Goal: Transaction & Acquisition: Purchase product/service

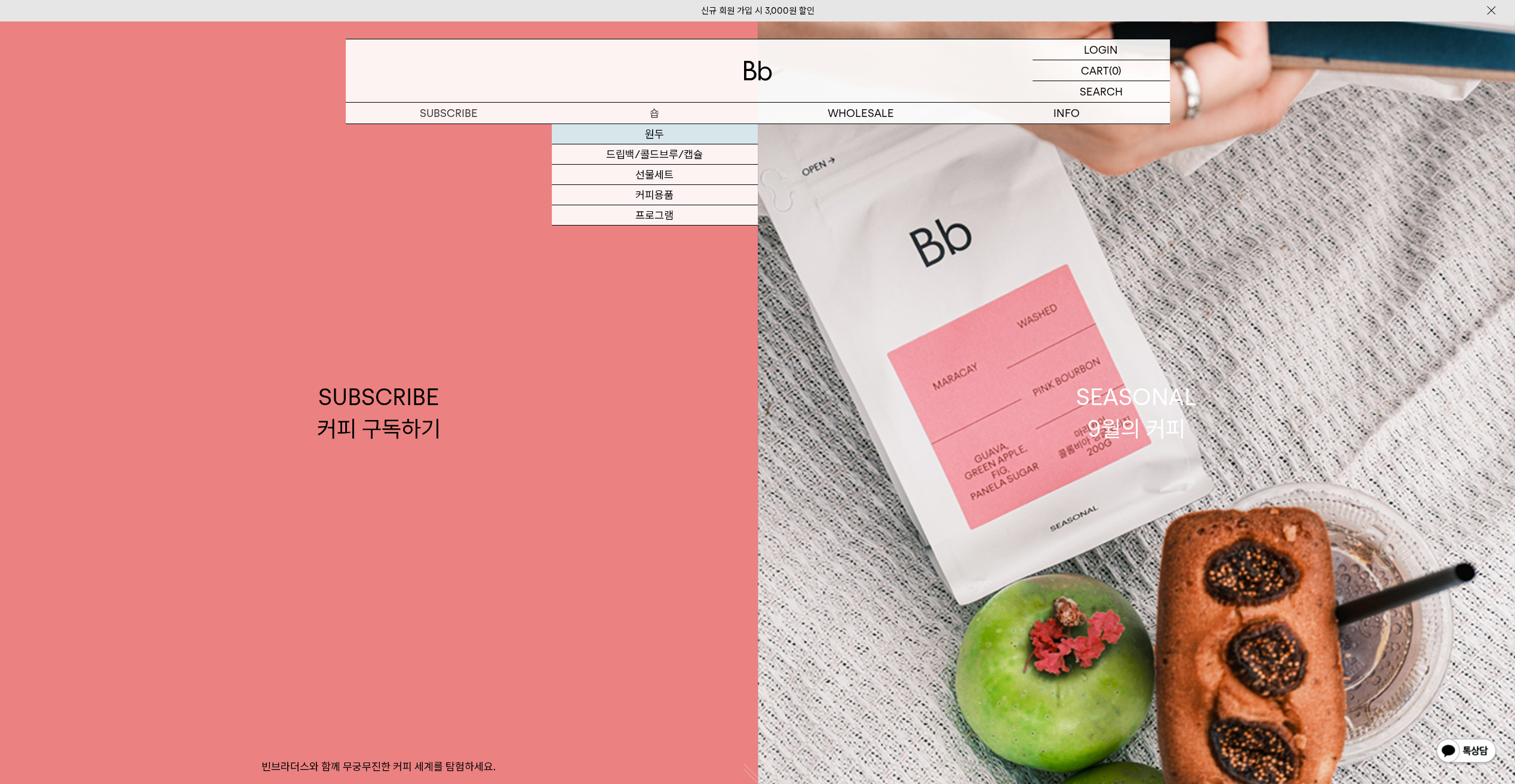
click at [668, 131] on link "원두" at bounding box center [655, 134] width 206 height 20
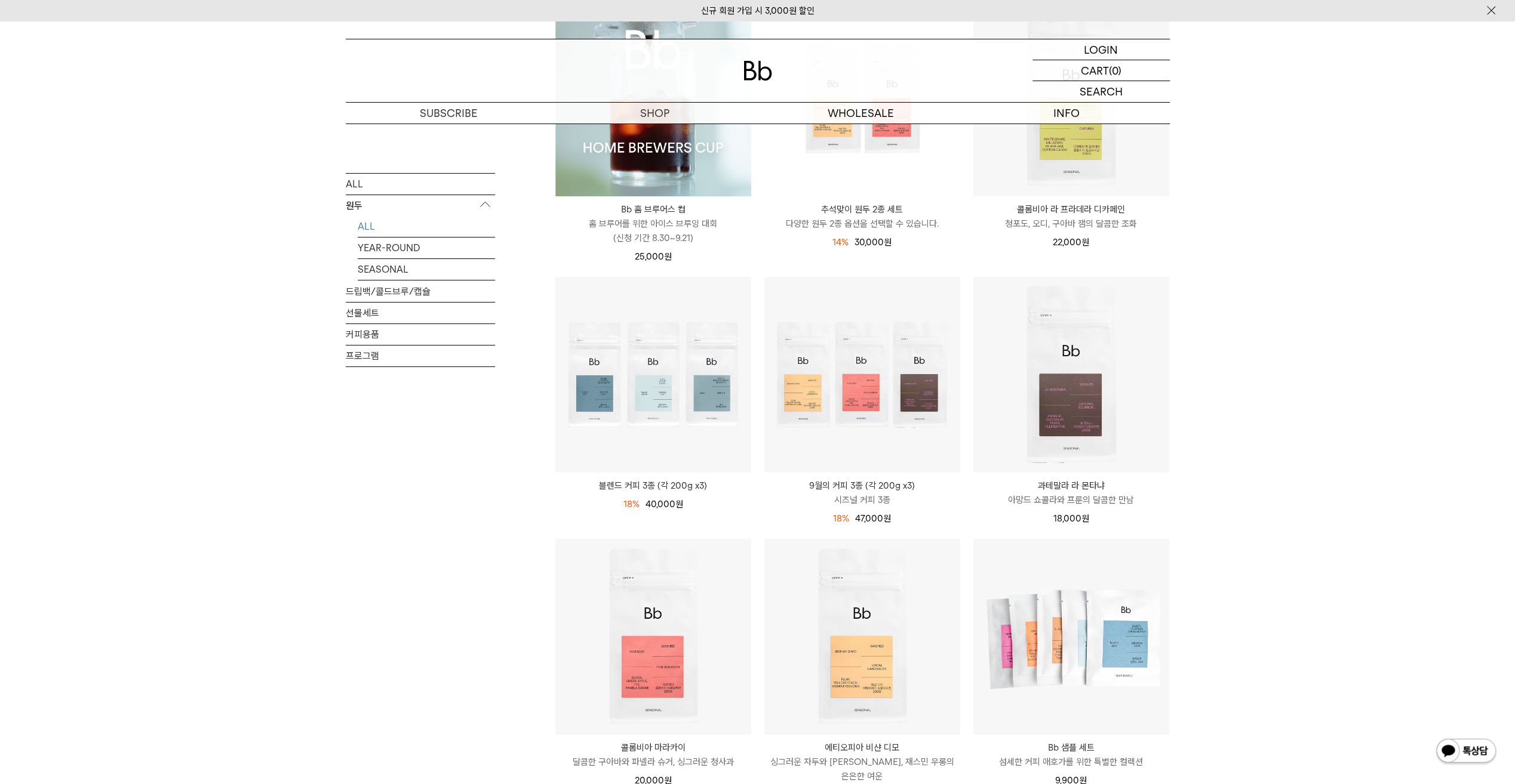
scroll to position [298, 0]
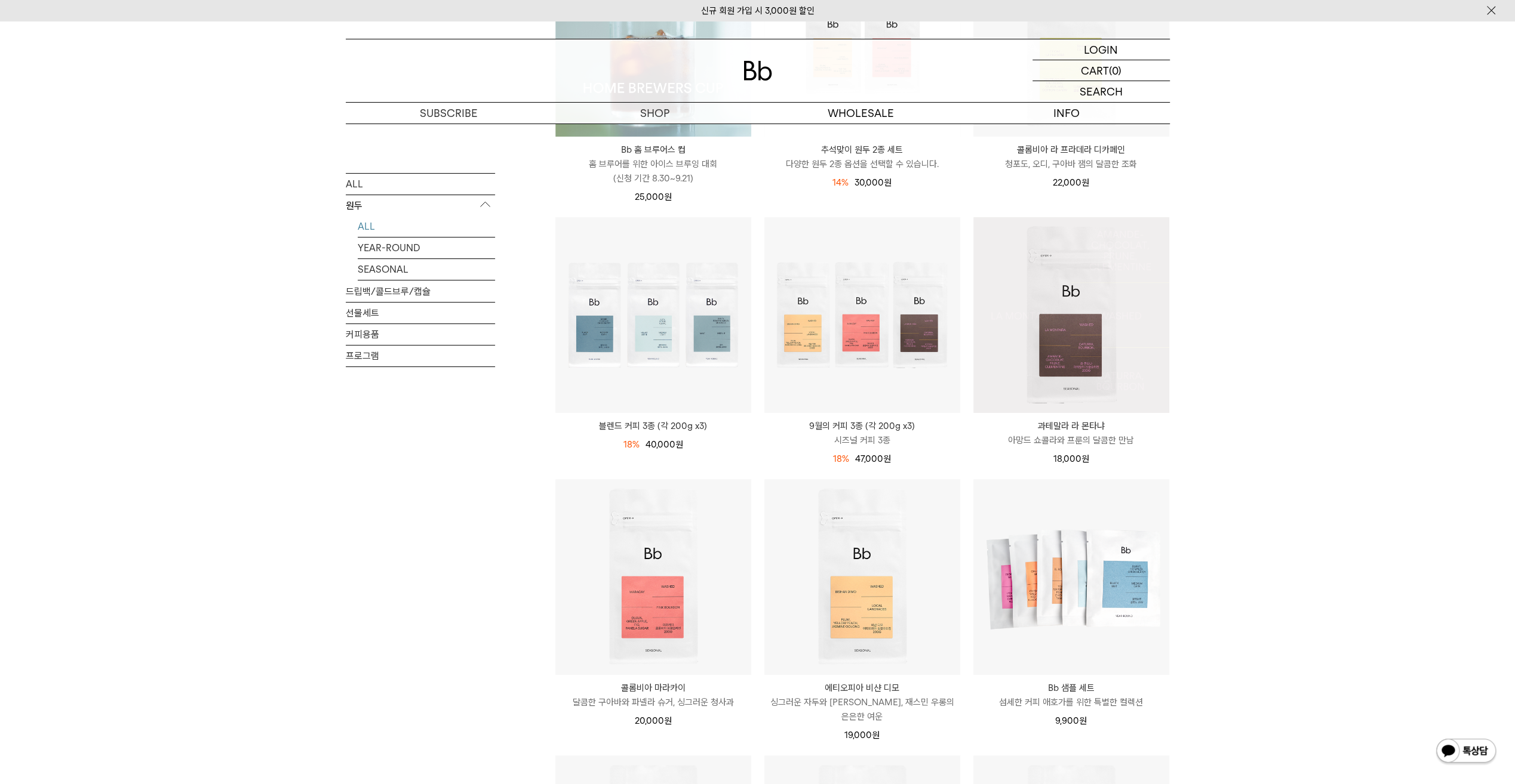
click at [1126, 353] on img at bounding box center [1072, 315] width 196 height 196
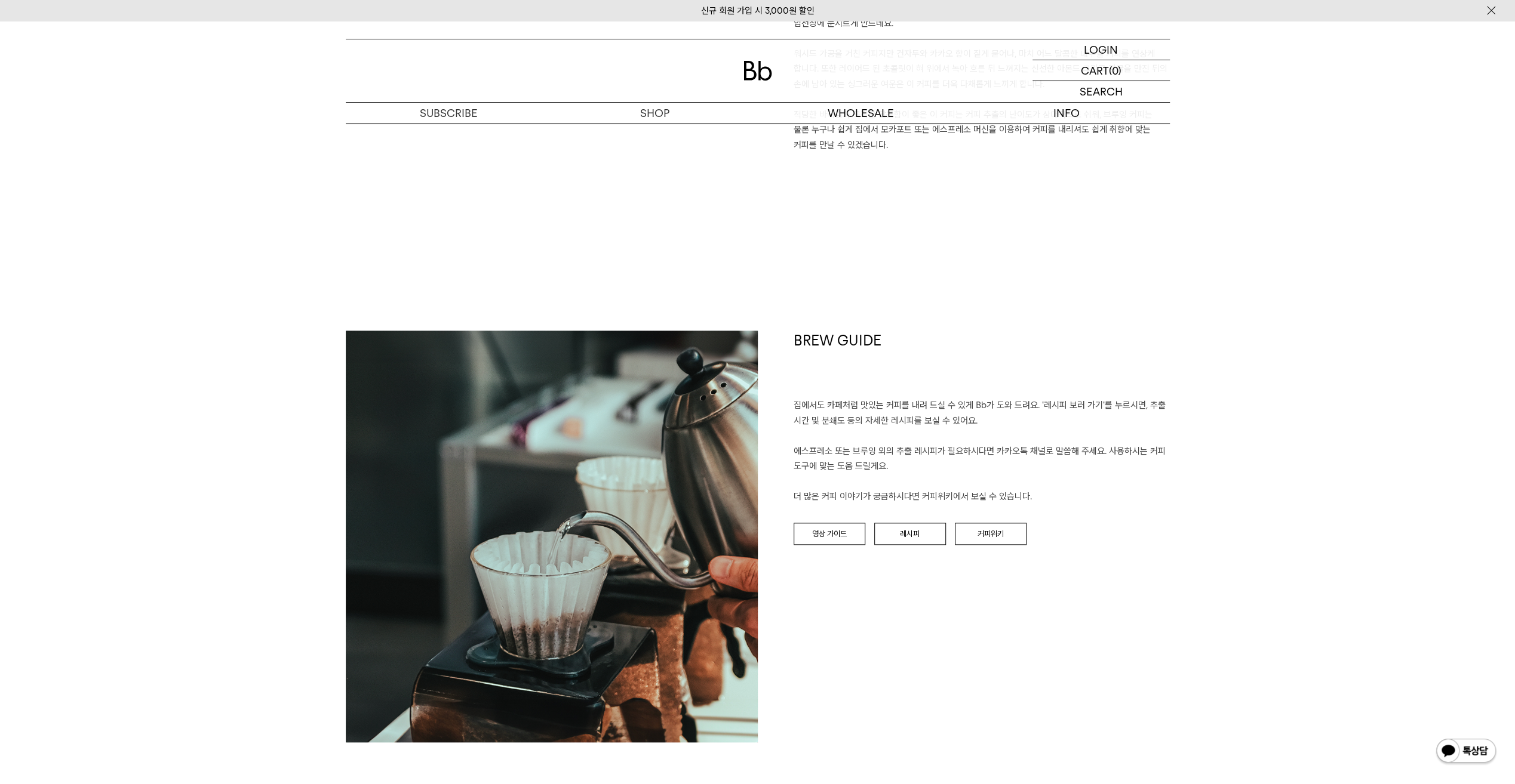
scroll to position [1253, 0]
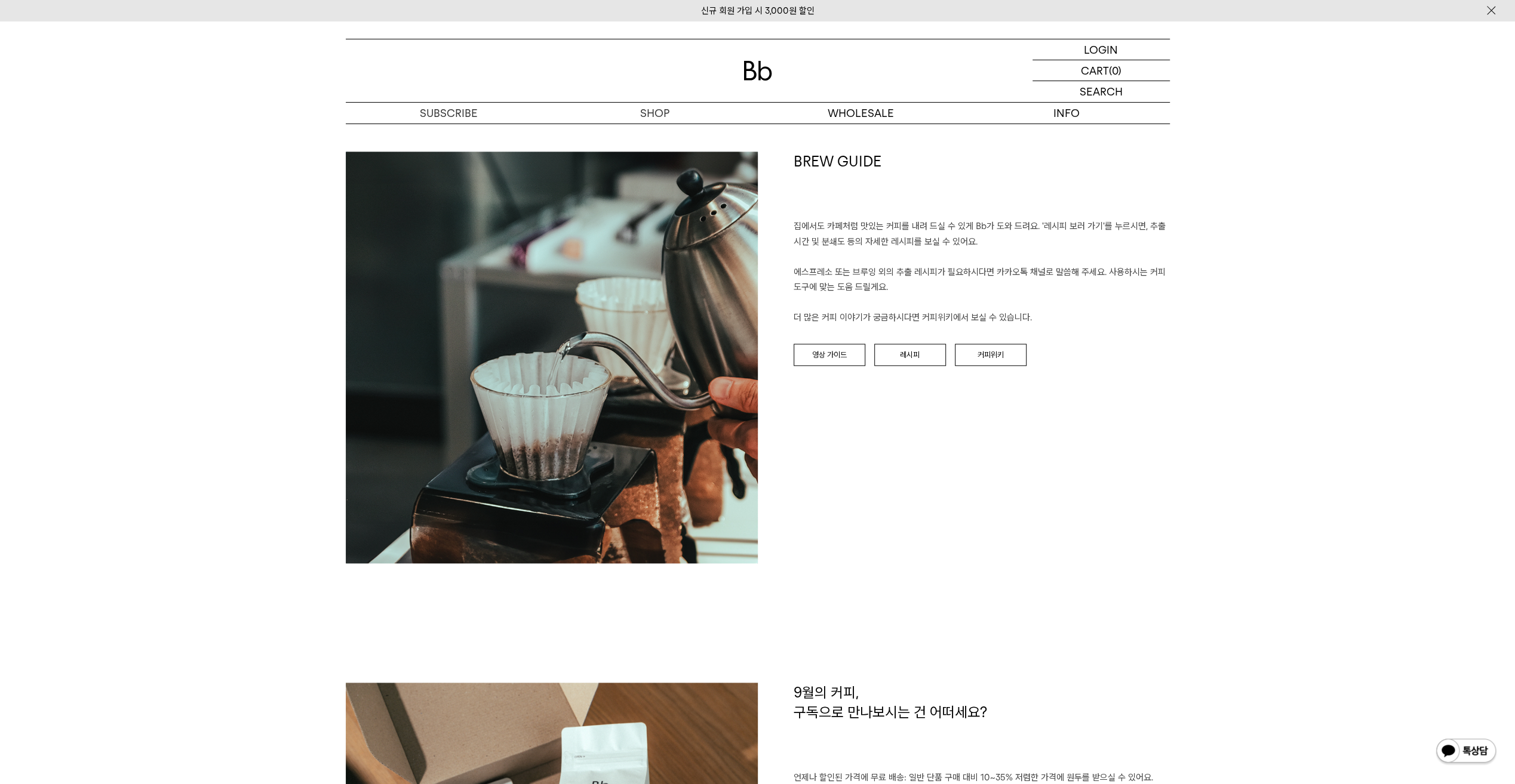
click at [1287, 532] on div "SHOP 숍 ALL 원두 ALL YEAR-ROUND SEASONAL 드립백/콜드브루/캡슐 선물세트 커피용품 프로그램 SHOP 원두 SEASON…" at bounding box center [757, 614] width 1515 height 3693
